Goal: Check status: Check status

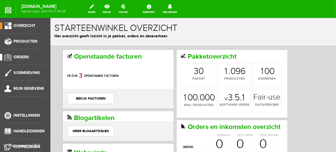
click at [26, 56] on span "Orders" at bounding box center [20, 57] width 15 height 5
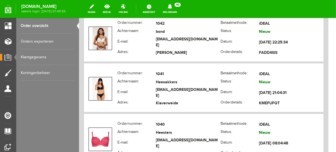
scroll to position [392, 0]
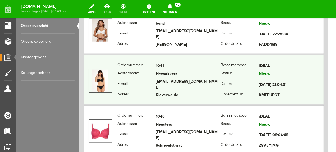
click at [250, 76] on th "Status:" at bounding box center [239, 74] width 38 height 8
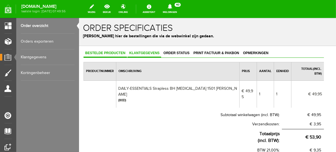
click at [143, 52] on span "Klantgegevens" at bounding box center [144, 53] width 34 height 4
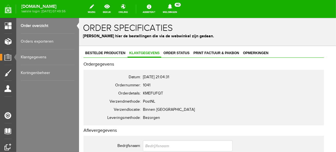
drag, startPoint x: 333, startPoint y: 74, endPoint x: 418, endPoint y: 33, distance: 94.2
click at [32, 27] on link "Order overzicht" at bounding box center [48, 26] width 54 height 16
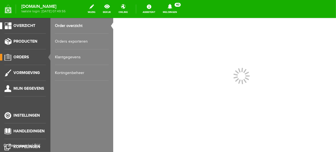
click at [13, 28] on span "Overzicht" at bounding box center [24, 25] width 22 height 5
